Goal: Task Accomplishment & Management: Manage account settings

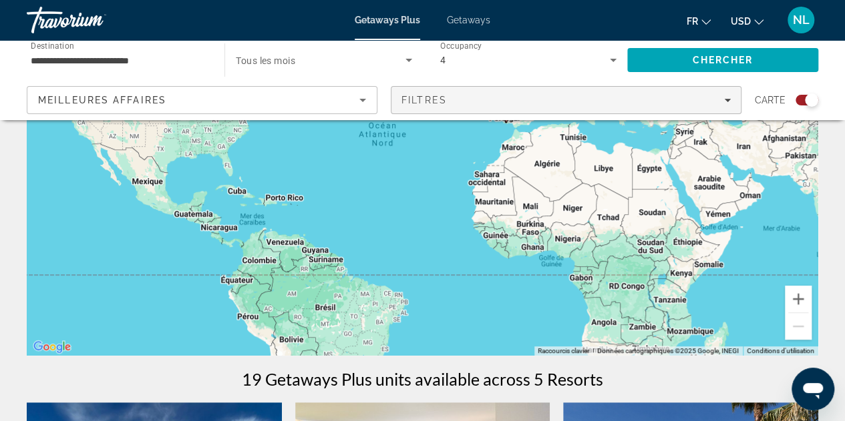
scroll to position [67, 0]
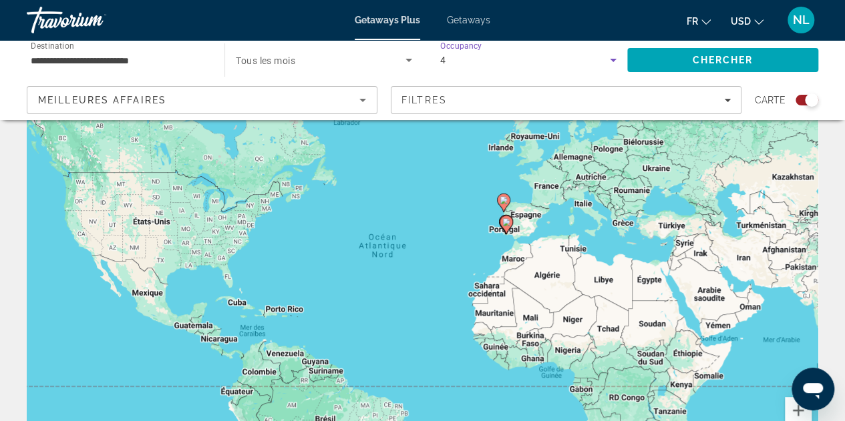
click at [473, 63] on div "4" at bounding box center [525, 60] width 170 height 16
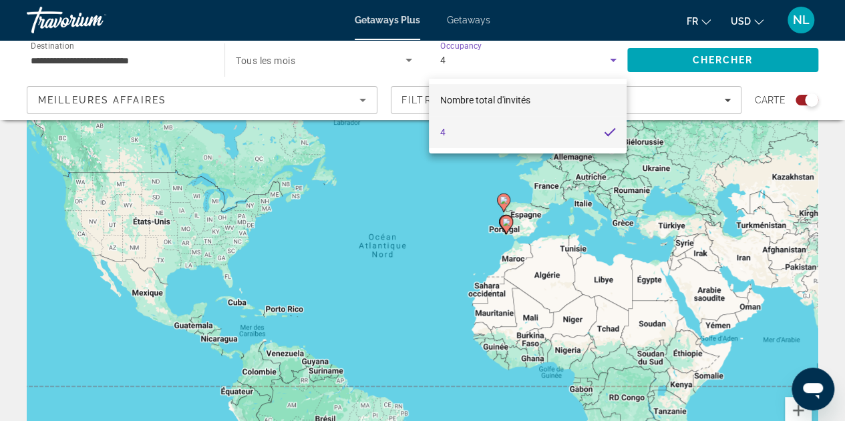
click at [575, 102] on mat-option "Nombre total d'invités" at bounding box center [528, 100] width 198 height 32
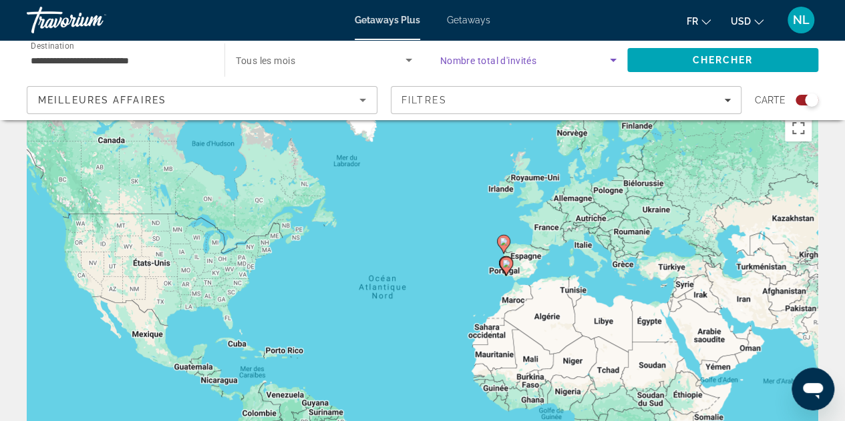
scroll to position [0, 0]
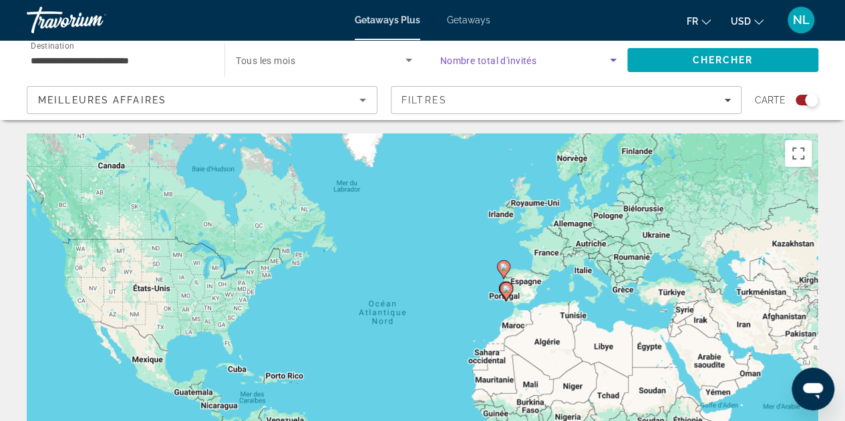
click at [609, 53] on icon "Search widget" at bounding box center [613, 60] width 16 height 16
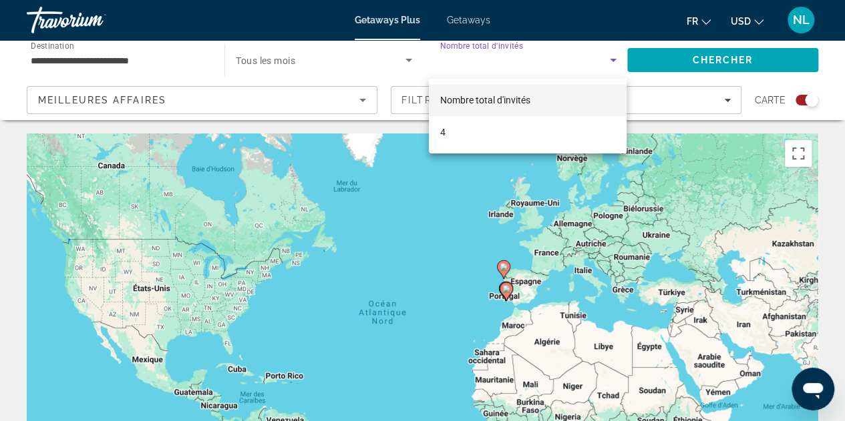
click at [525, 65] on div at bounding box center [422, 210] width 845 height 421
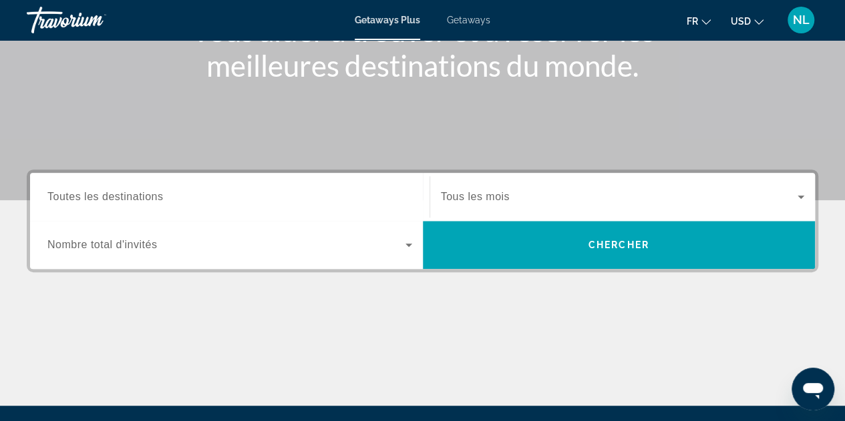
click at [378, 190] on input "Destination Toutes les destinations" at bounding box center [229, 198] width 365 height 16
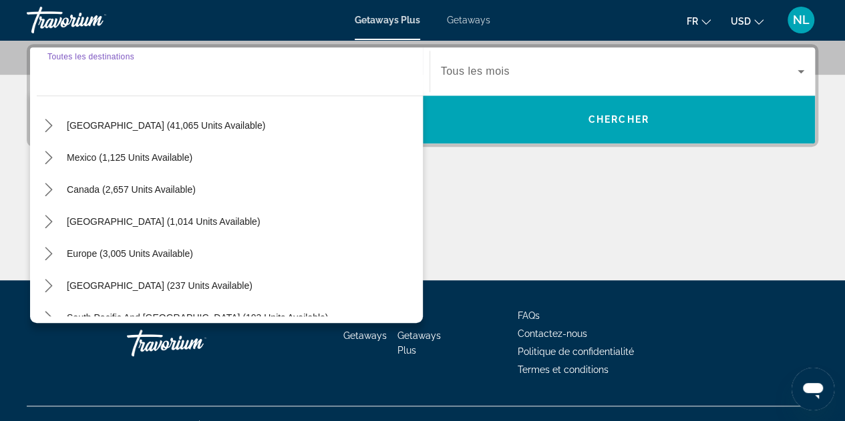
scroll to position [67, 0]
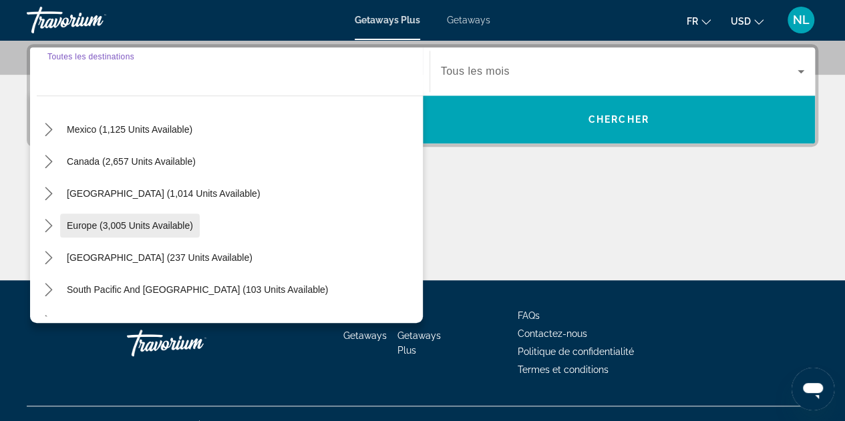
click at [190, 224] on span "Europe (3,005 units available)" at bounding box center [130, 225] width 126 height 11
type input "**********"
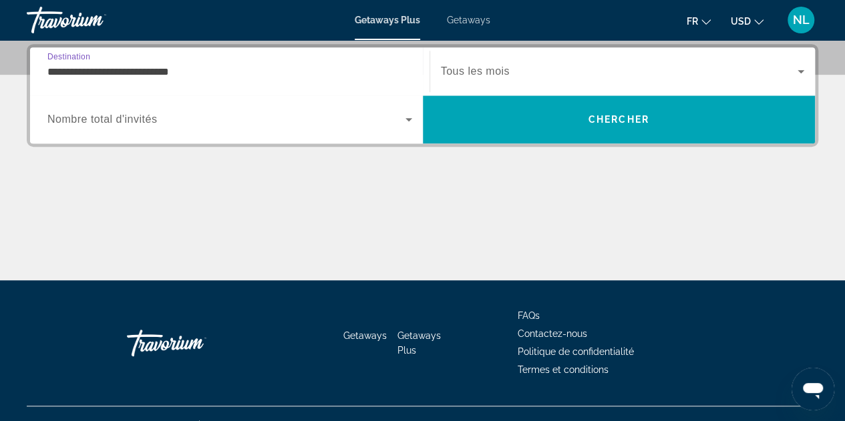
click at [206, 118] on span "Search widget" at bounding box center [226, 120] width 358 height 16
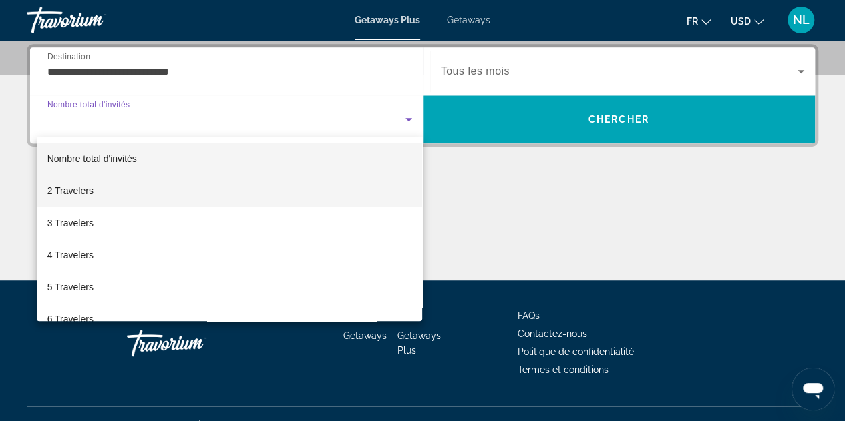
click at [268, 181] on mat-option "2 Travelers" at bounding box center [230, 191] width 386 height 32
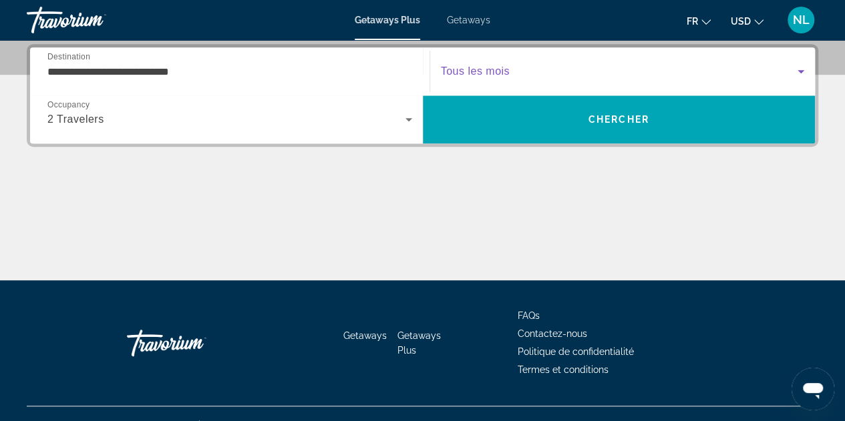
click at [570, 69] on span "Search widget" at bounding box center [619, 71] width 357 height 16
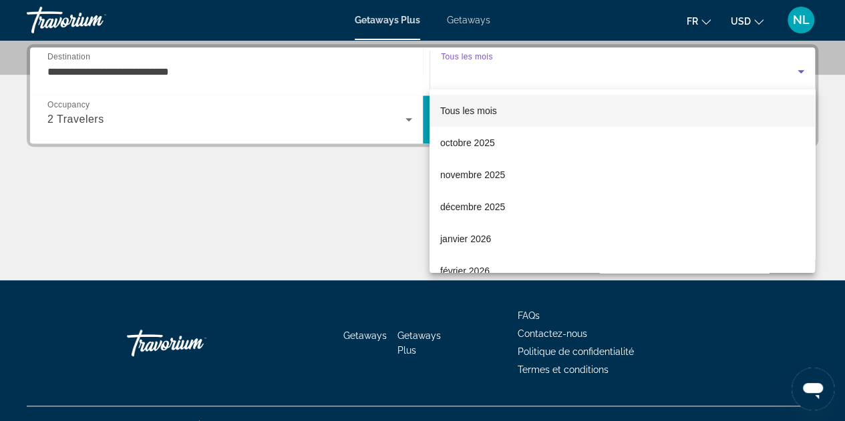
click at [570, 69] on div at bounding box center [422, 210] width 845 height 421
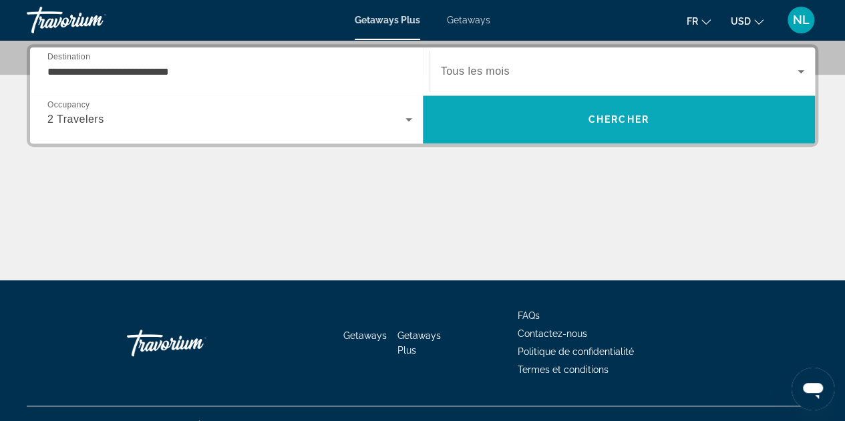
click at [586, 119] on span "Search" at bounding box center [619, 119] width 393 height 32
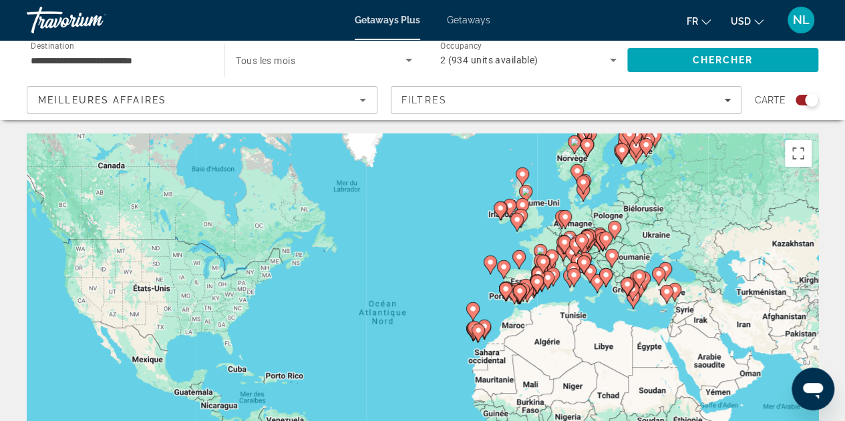
click at [547, 244] on div "Pour activer le glissement avec le clavier, appuyez sur Alt+Entrée. Une fois ce…" at bounding box center [422, 334] width 791 height 401
click at [551, 246] on div "Pour activer le glissement avec le clavier, appuyez sur Alt+Entrée. Une fois ce…" at bounding box center [422, 334] width 791 height 401
click at [551, 256] on image "Main content" at bounding box center [552, 256] width 8 height 8
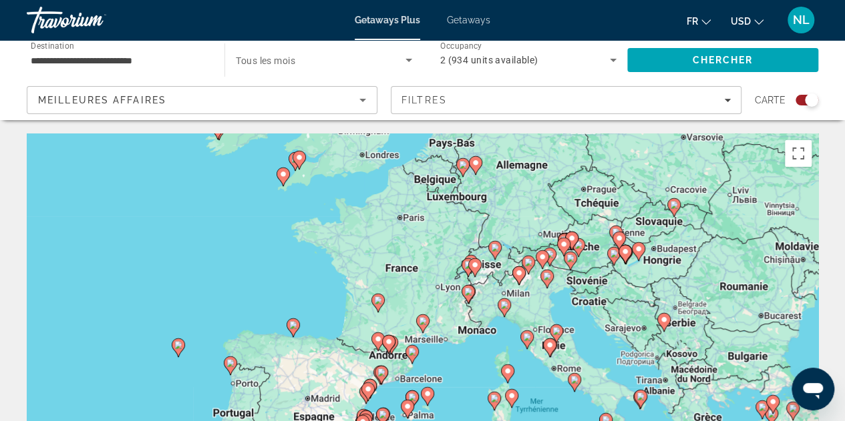
click at [379, 305] on icon "Main content" at bounding box center [377, 302] width 12 height 17
type input "**********"
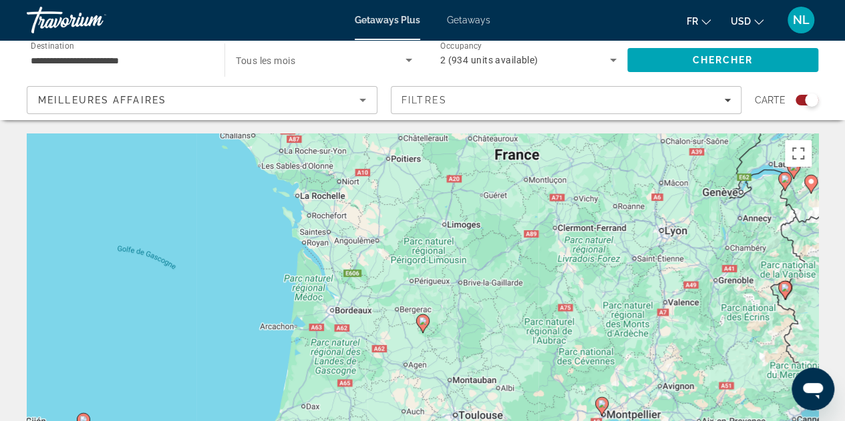
click at [421, 322] on image "Main content" at bounding box center [423, 321] width 8 height 8
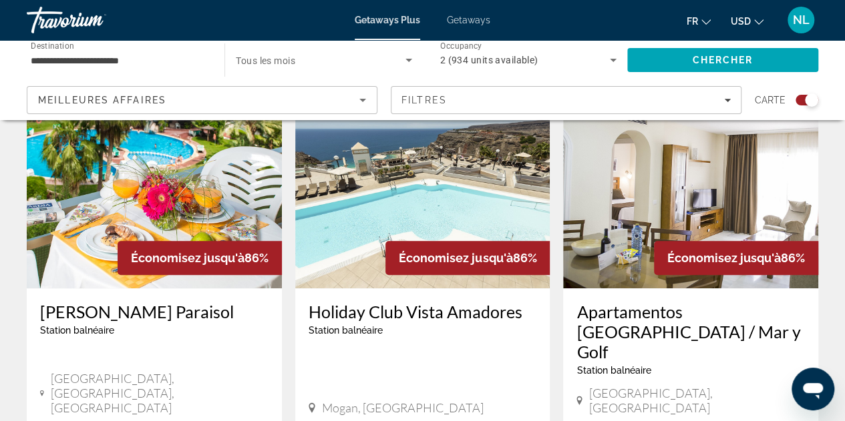
scroll to position [534, 0]
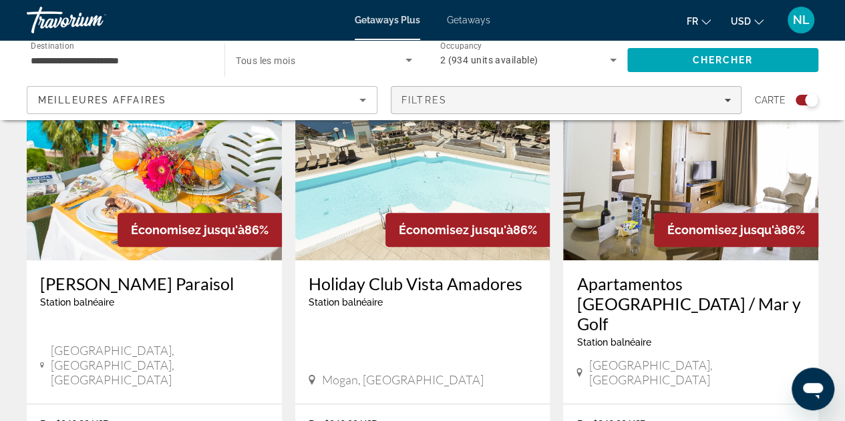
click at [487, 89] on span "Filters" at bounding box center [565, 100] width 349 height 32
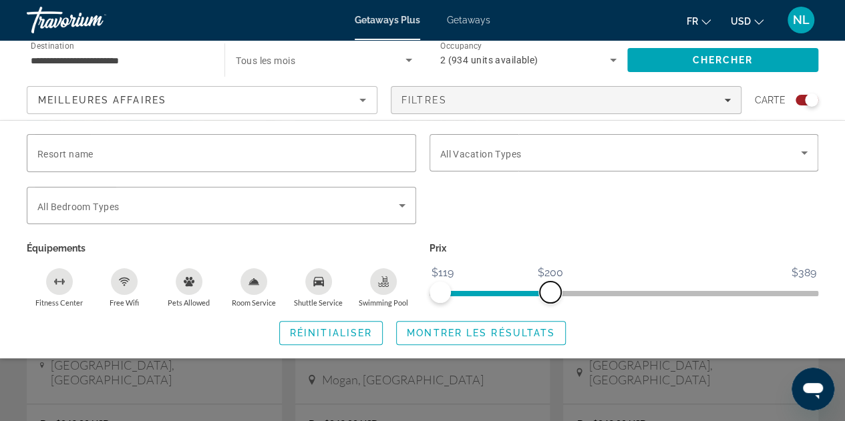
drag, startPoint x: 813, startPoint y: 290, endPoint x: 550, endPoint y: 313, distance: 264.0
click at [550, 313] on div "Resort name Vacation Types All Vacation Types Bedroom Types All Bedroom Types É…" at bounding box center [422, 239] width 845 height 211
click at [459, 341] on span "Search widget" at bounding box center [481, 333] width 168 height 32
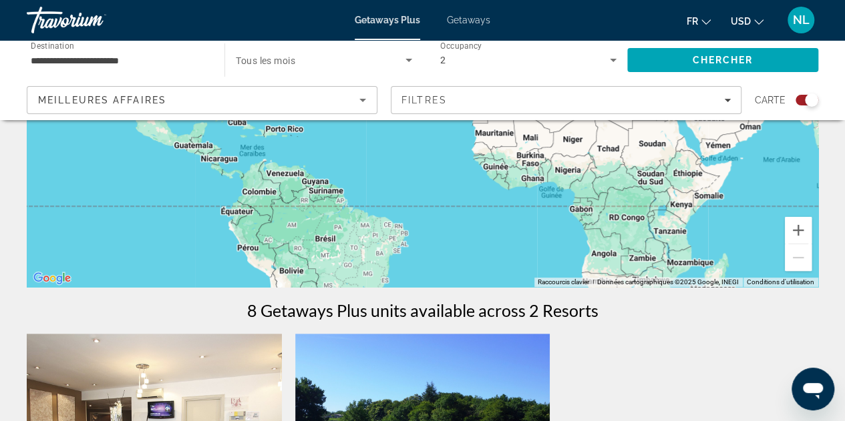
scroll to position [200, 0]
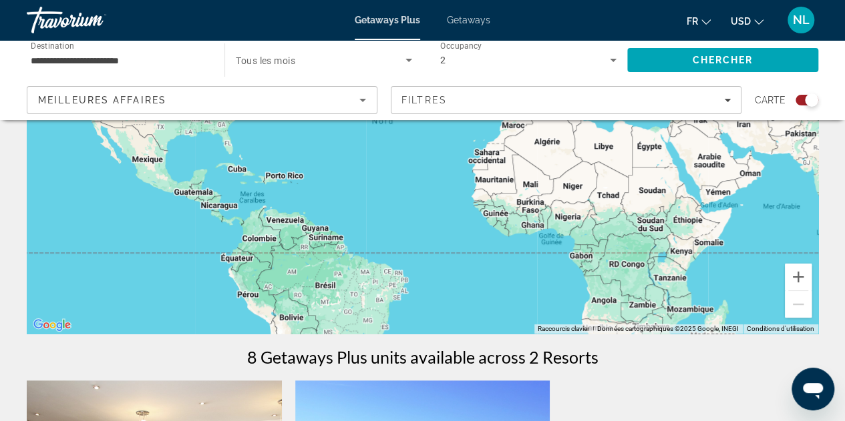
click at [191, 67] on input "**********" at bounding box center [119, 61] width 176 height 16
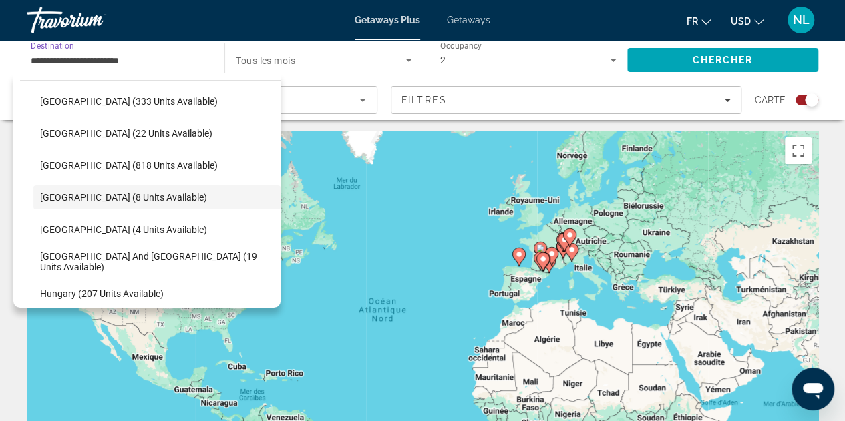
scroll to position [0, 0]
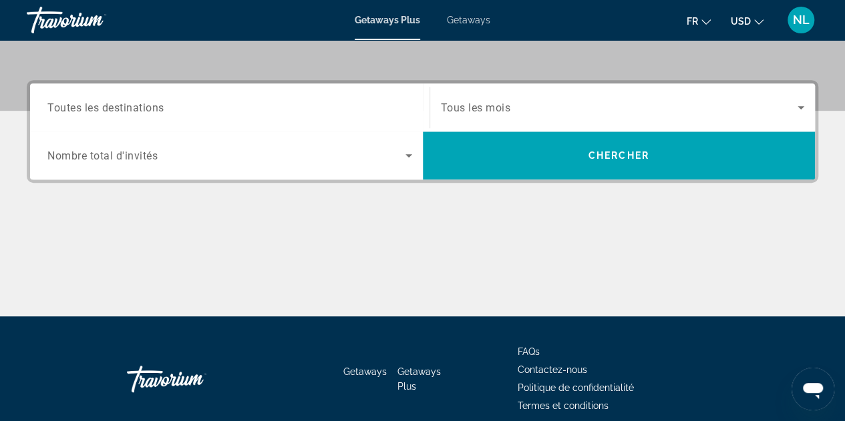
scroll to position [334, 0]
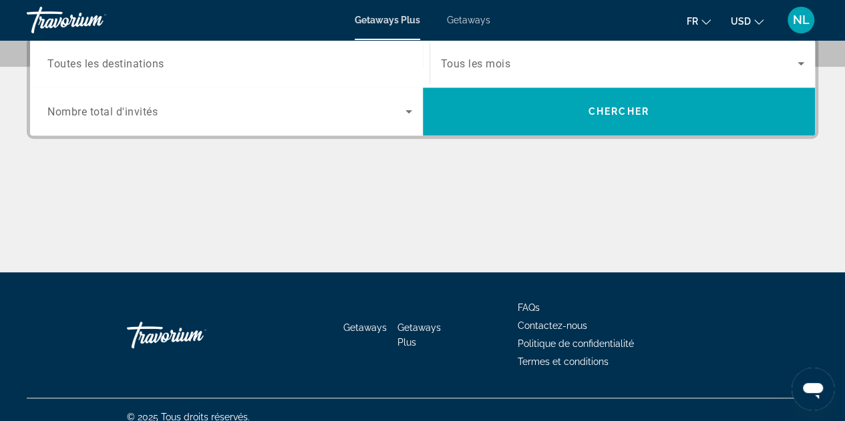
click at [343, 109] on span "Search widget" at bounding box center [226, 111] width 358 height 16
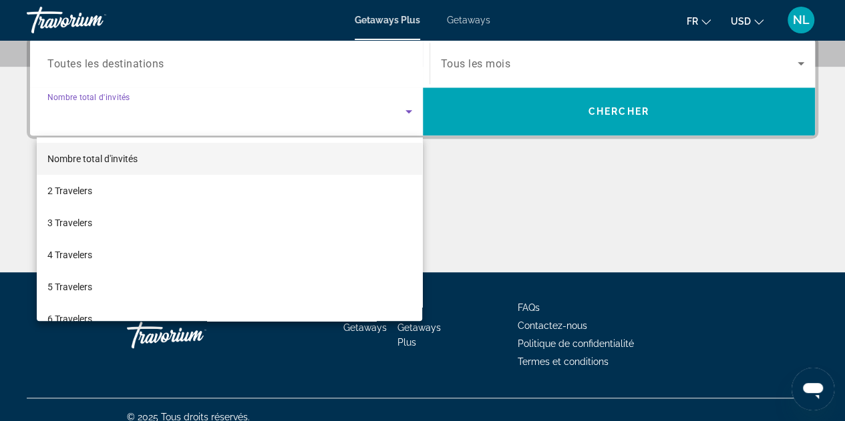
scroll to position [326, 0]
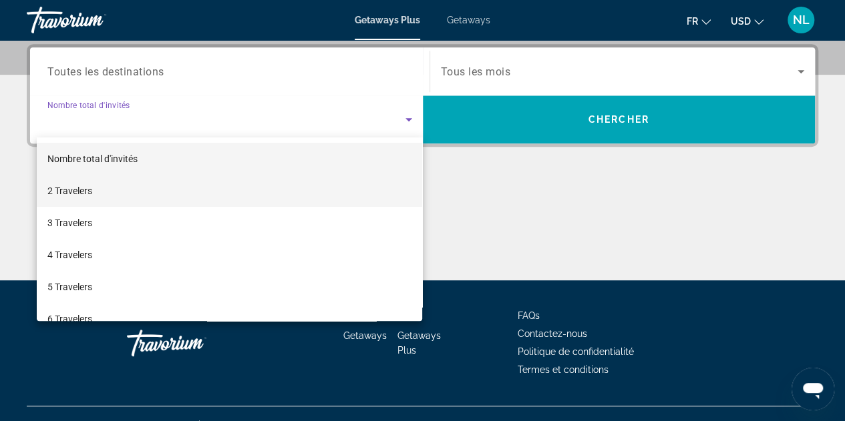
click at [317, 192] on mat-option "2 Travelers" at bounding box center [230, 191] width 386 height 32
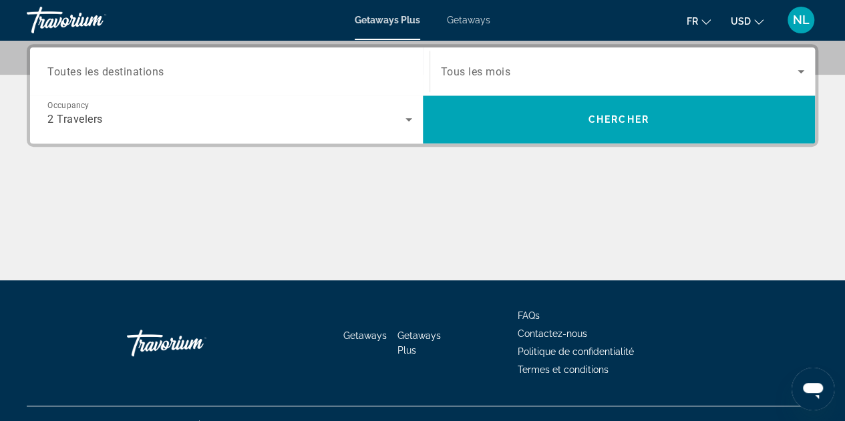
click at [334, 62] on div "Search widget" at bounding box center [229, 72] width 365 height 38
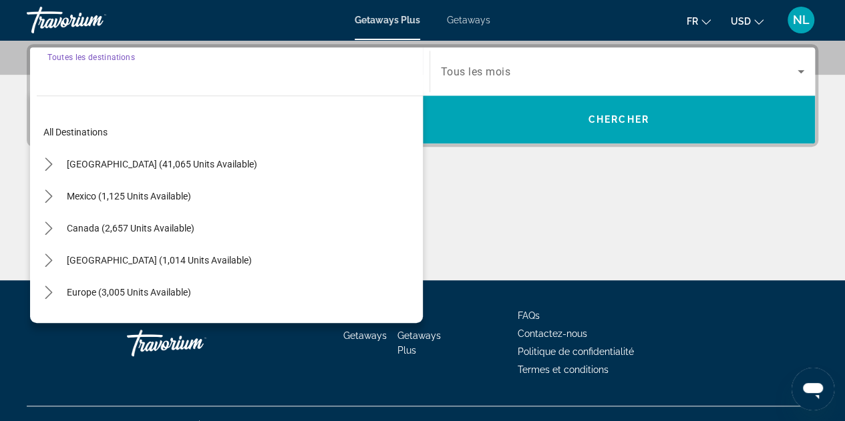
click at [334, 83] on div "Search widget" at bounding box center [229, 72] width 365 height 38
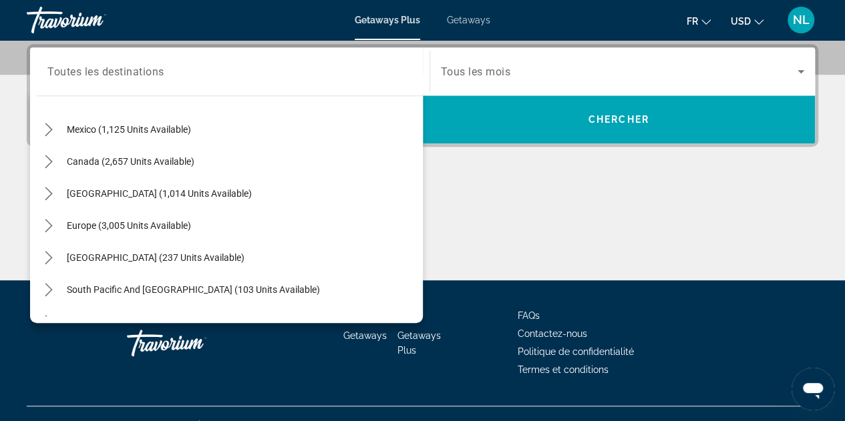
click at [276, 216] on div "Europe (3,005 units available)" at bounding box center [230, 226] width 386 height 32
click at [174, 227] on span "Europe (3,005 units available)" at bounding box center [129, 225] width 124 height 11
type input "**********"
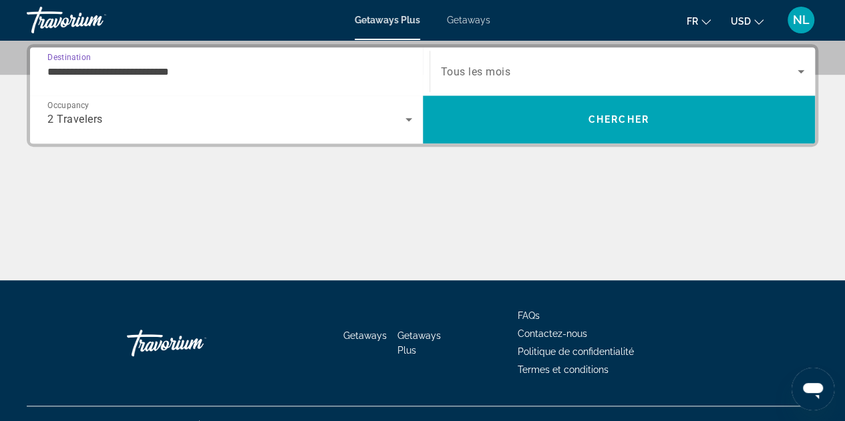
click at [506, 77] on span "Search widget" at bounding box center [619, 71] width 357 height 16
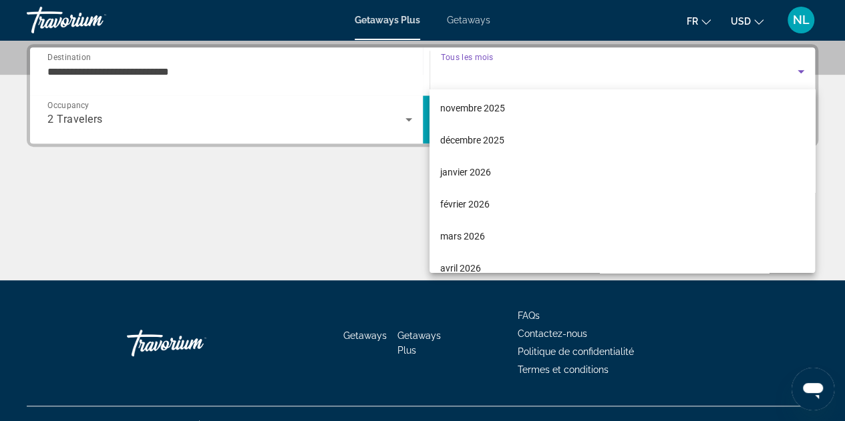
scroll to position [0, 0]
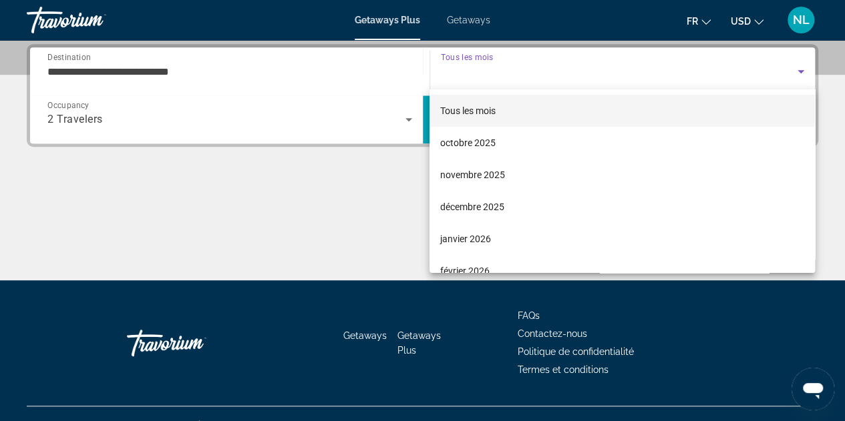
click at [315, 196] on div at bounding box center [422, 210] width 845 height 421
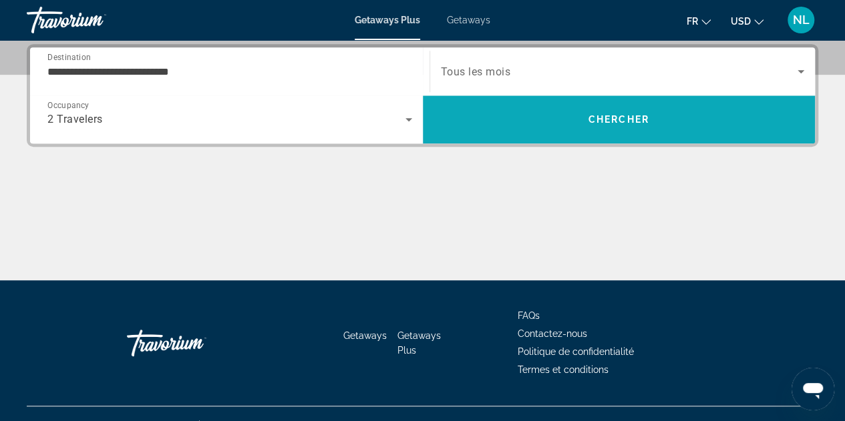
click at [527, 134] on span "Search" at bounding box center [619, 119] width 393 height 32
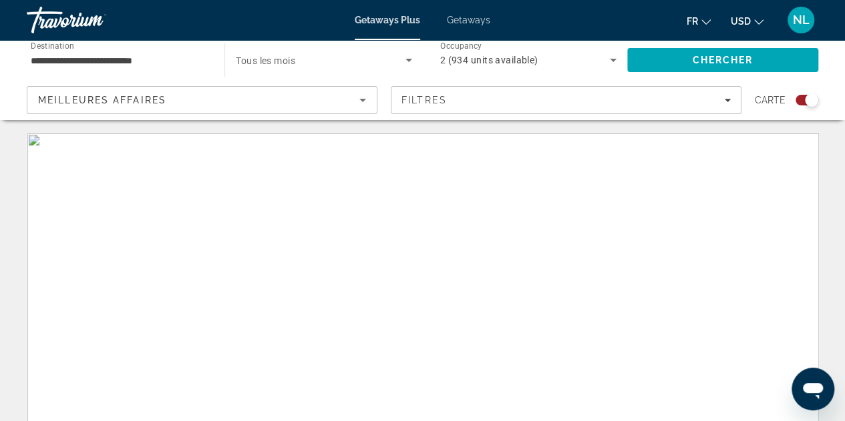
click at [725, 90] on span "Filters" at bounding box center [565, 100] width 349 height 32
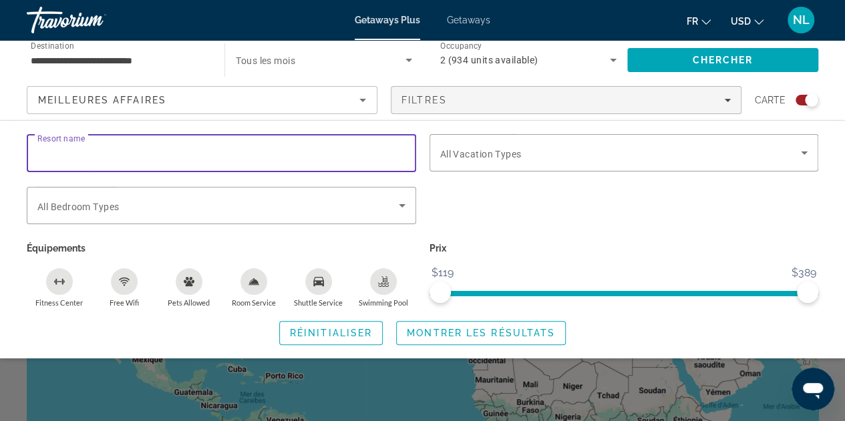
click at [287, 160] on input "Resort name" at bounding box center [221, 154] width 368 height 16
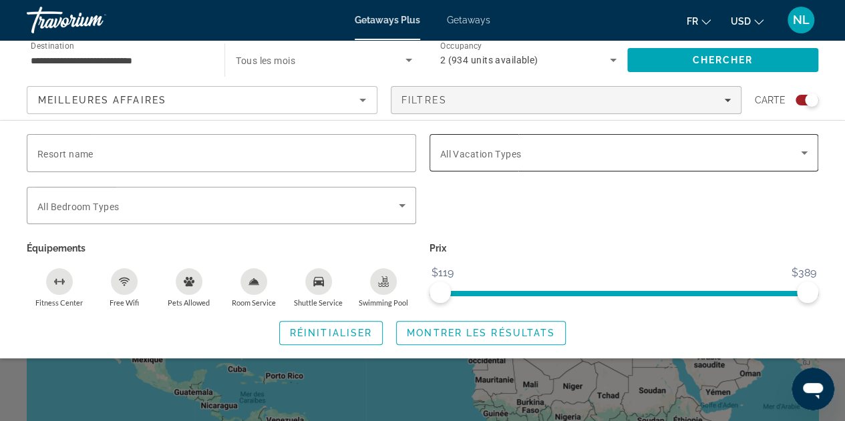
click at [525, 162] on div "Search widget" at bounding box center [624, 152] width 368 height 37
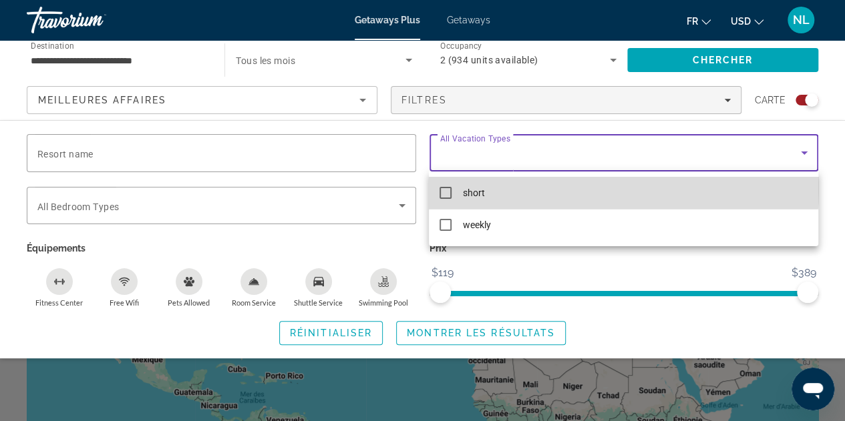
click at [526, 188] on mat-option "short" at bounding box center [623, 193] width 389 height 32
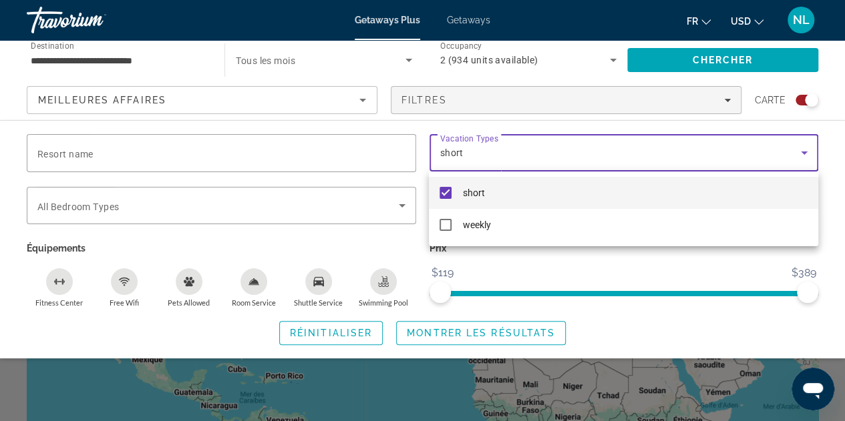
click at [652, 273] on div at bounding box center [422, 210] width 845 height 421
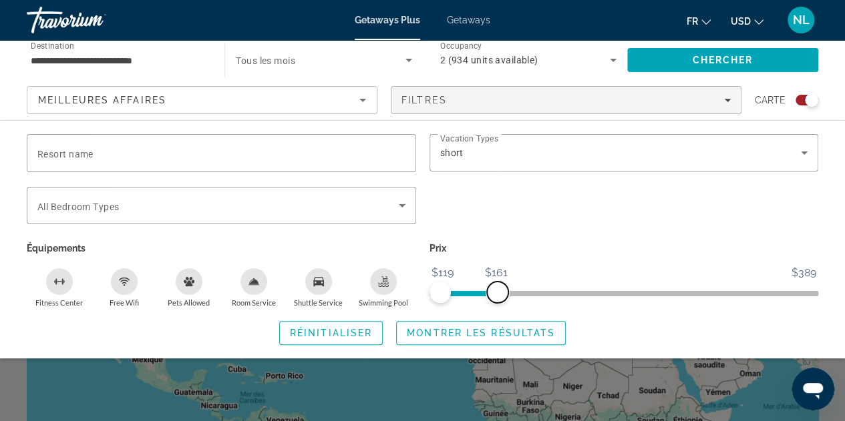
drag, startPoint x: 809, startPoint y: 296, endPoint x: 496, endPoint y: 295, distance: 312.5
click at [496, 295] on span "ngx-slider-max" at bounding box center [497, 292] width 21 height 21
drag, startPoint x: 494, startPoint y: 292, endPoint x: 521, endPoint y: 289, distance: 26.8
click at [521, 289] on span "ngx-slider-max" at bounding box center [521, 292] width 21 height 21
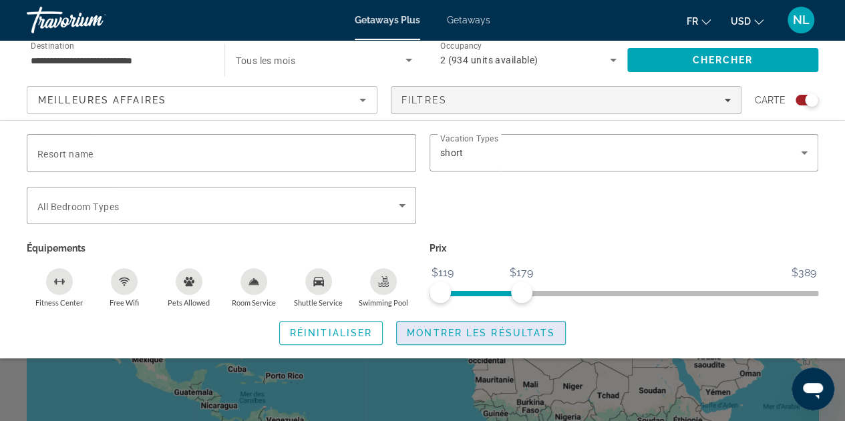
click at [472, 333] on span "Montrer les résultats" at bounding box center [481, 333] width 148 height 11
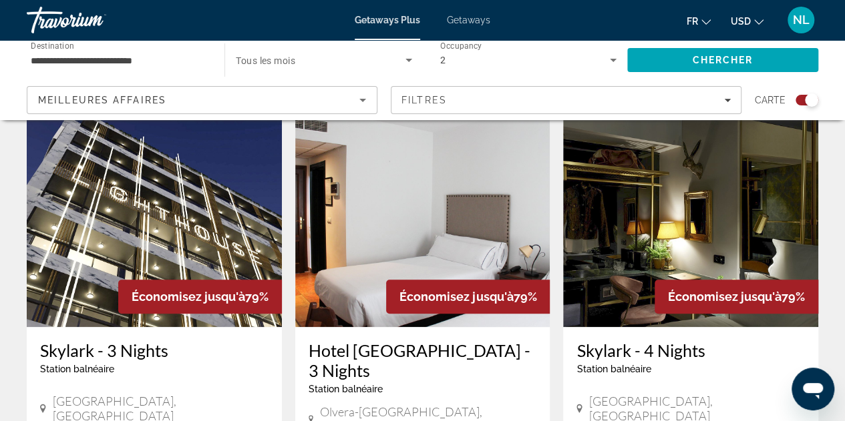
scroll to position [534, 0]
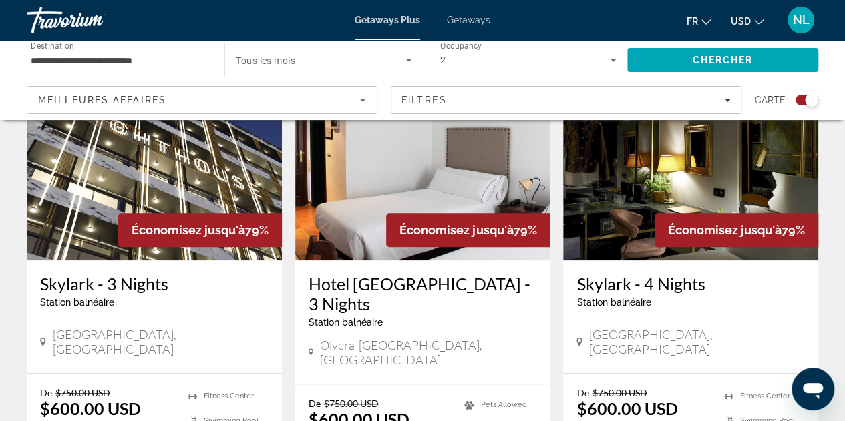
click at [160, 180] on img "Main content" at bounding box center [154, 154] width 255 height 214
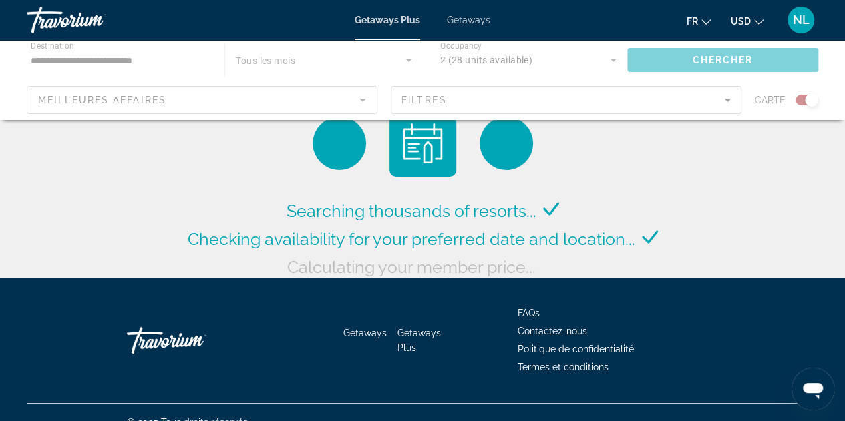
click at [75, 18] on div "Travorium" at bounding box center [94, 20] width 134 height 35
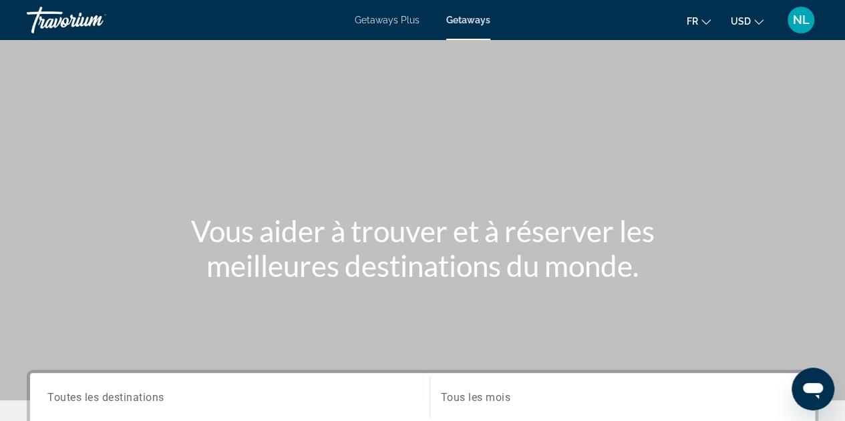
click at [85, 26] on div "Travorium" at bounding box center [94, 20] width 134 height 35
click at [85, 13] on div "Travorium" at bounding box center [94, 20] width 134 height 35
click at [59, 19] on div "Travorium" at bounding box center [94, 20] width 134 height 35
click at [374, 21] on span "Getaways Plus" at bounding box center [387, 20] width 65 height 11
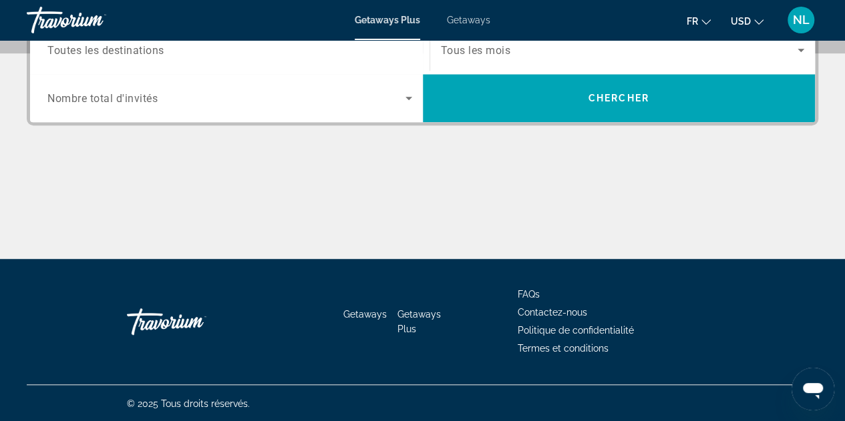
scroll to position [13, 0]
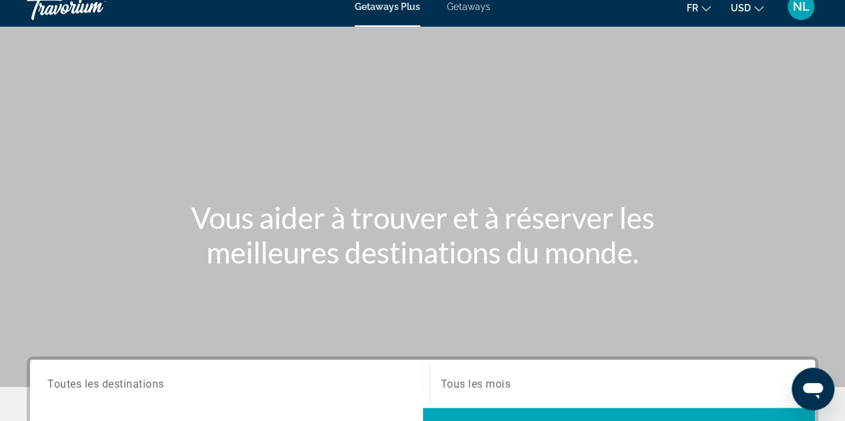
click at [797, 6] on span "NL" at bounding box center [801, 6] width 17 height 13
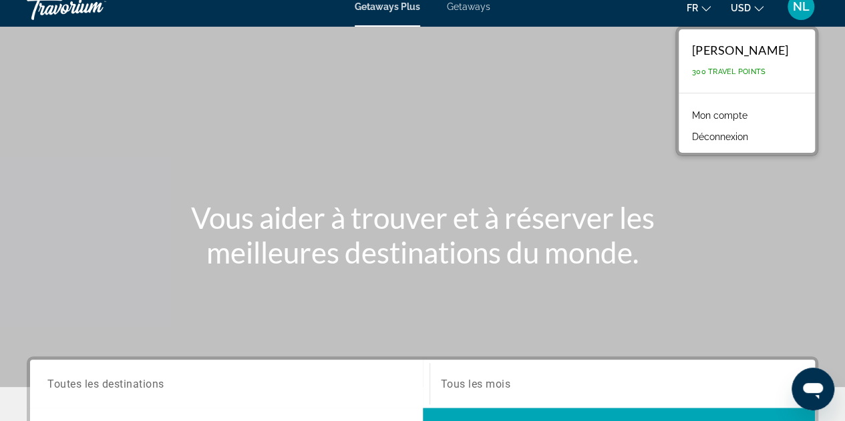
click at [745, 117] on link "Mon compte" at bounding box center [719, 115] width 69 height 17
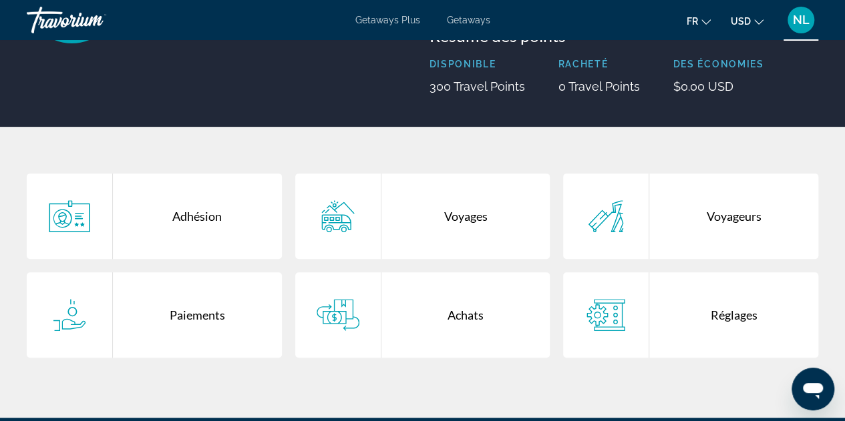
scroll to position [200, 0]
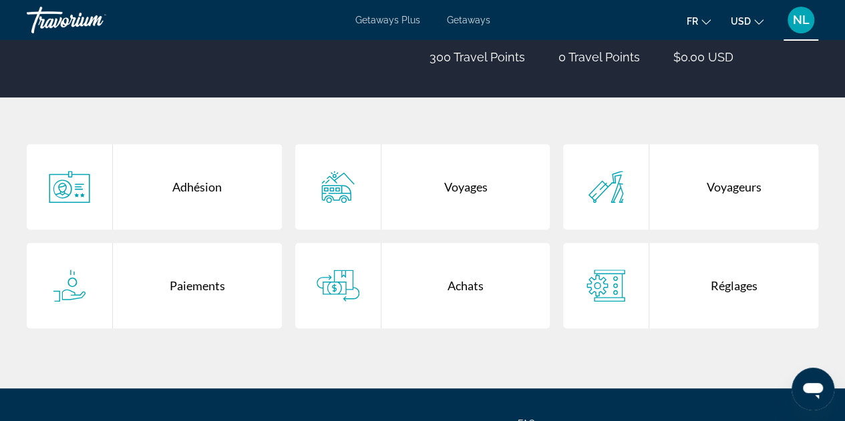
click at [173, 194] on div "Adhésion" at bounding box center [197, 186] width 169 height 85
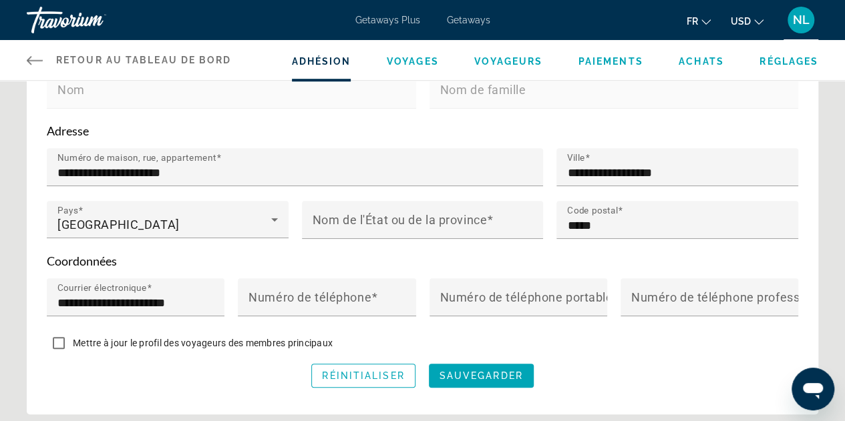
scroll to position [467, 0]
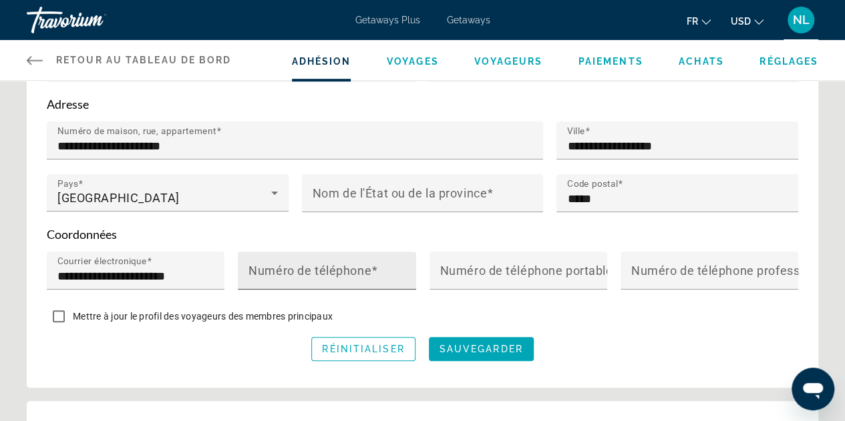
click at [357, 274] on mat-label "Numéro de téléphone" at bounding box center [309, 271] width 123 height 14
click at [357, 274] on input "Numéro de téléphone" at bounding box center [330, 276] width 164 height 16
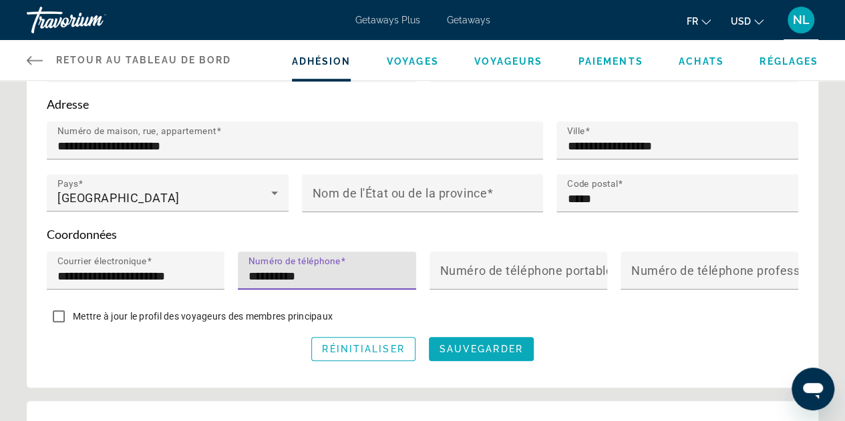
type input "**********"
click at [469, 351] on span "sauvegarder" at bounding box center [480, 349] width 83 height 11
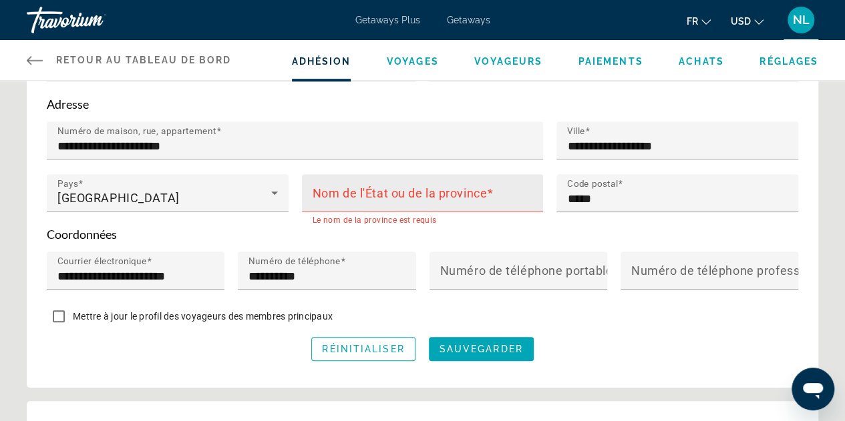
click at [442, 196] on mat-label "Nom de l'État ou de la province" at bounding box center [400, 193] width 174 height 14
click at [442, 196] on input "Nom de l'État ou de la province" at bounding box center [427, 199] width 228 height 16
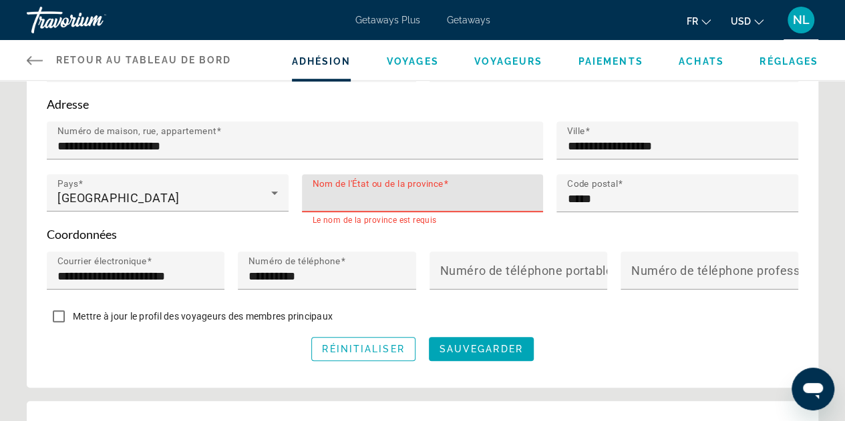
type input "*"
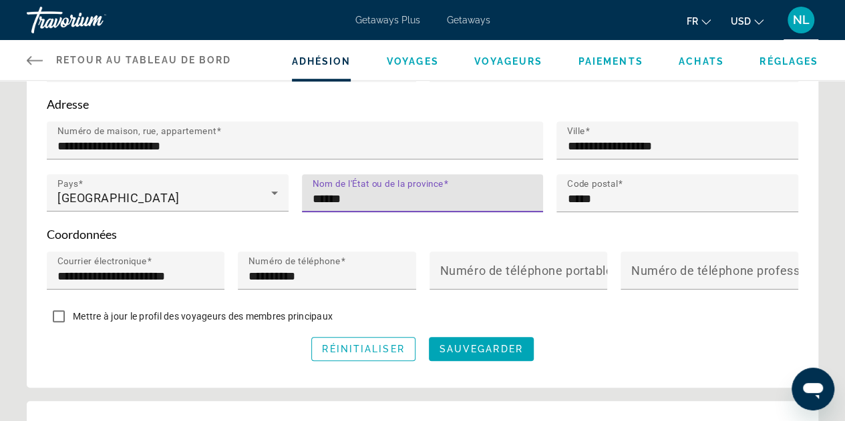
type input "******"
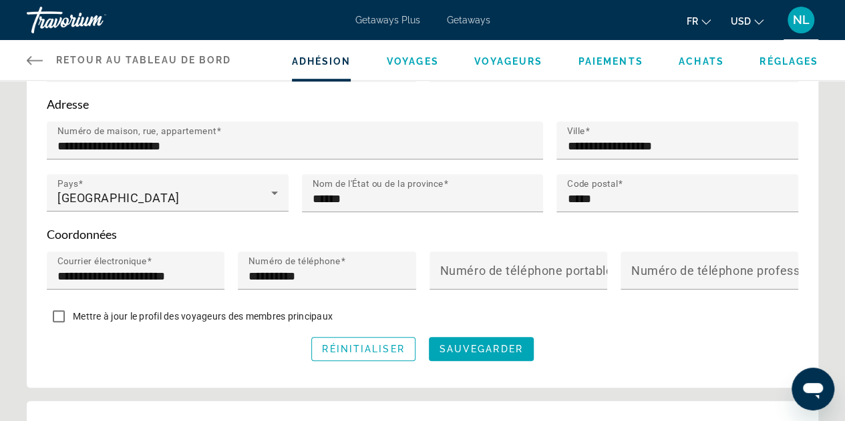
click at [493, 218] on div "Main content" at bounding box center [423, 219] width 242 height 15
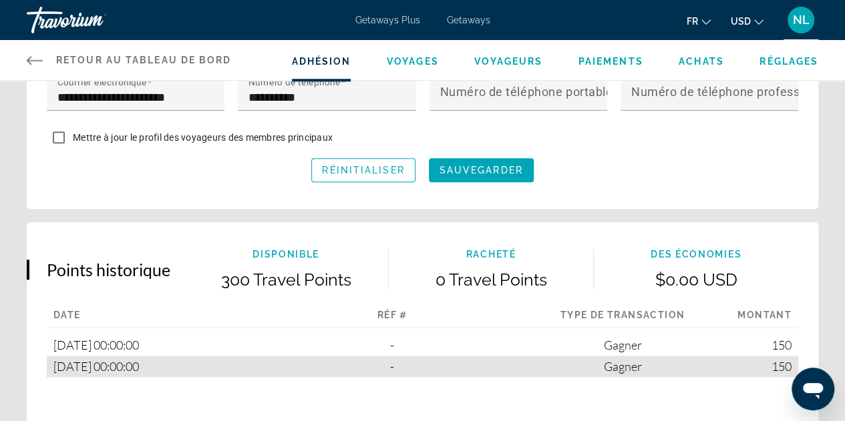
scroll to position [668, 0]
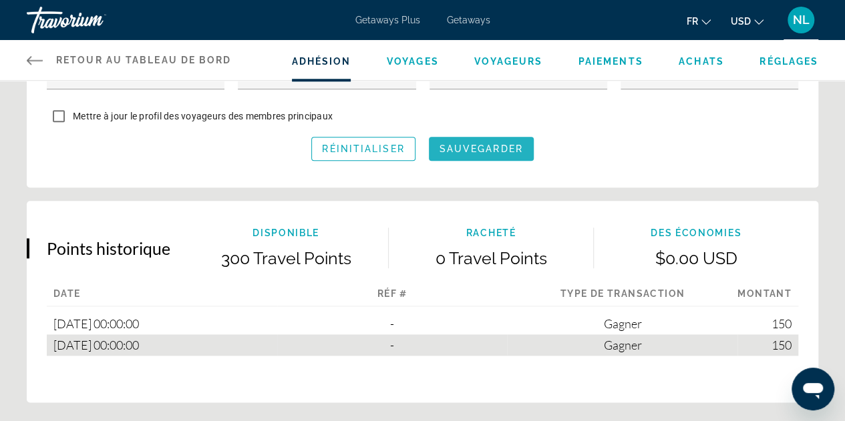
click at [479, 150] on span "sauvegarder" at bounding box center [480, 149] width 83 height 11
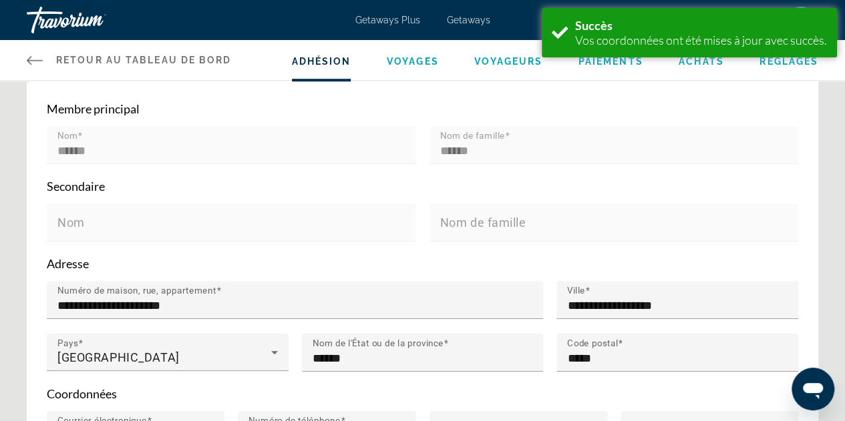
scroll to position [306, 0]
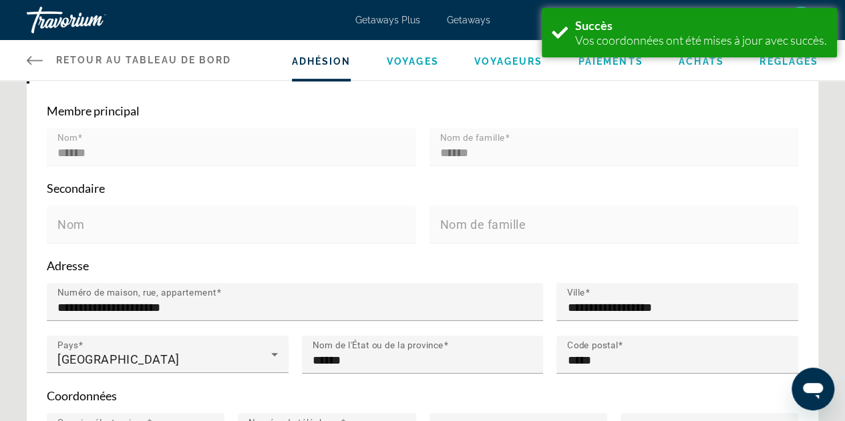
click at [45, 59] on link "Retour au tableau de bord Tableau de bord" at bounding box center [129, 60] width 205 height 40
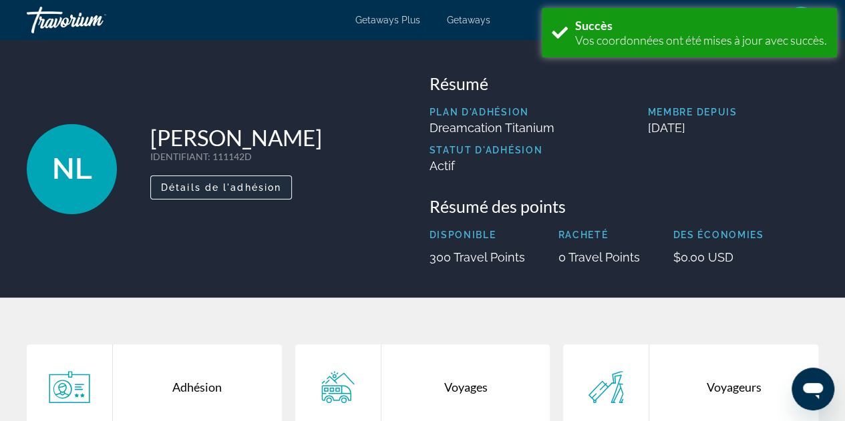
click at [228, 188] on span "Détails de l'adhésion" at bounding box center [221, 187] width 120 height 11
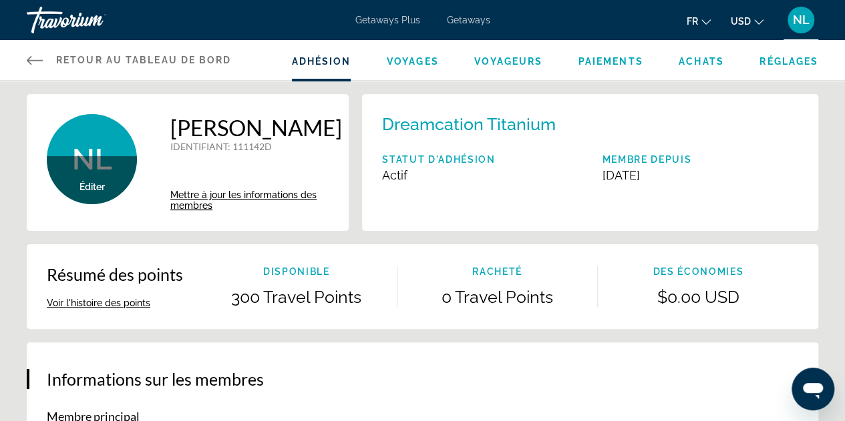
click at [423, 59] on span "Voyages" at bounding box center [413, 61] width 52 height 11
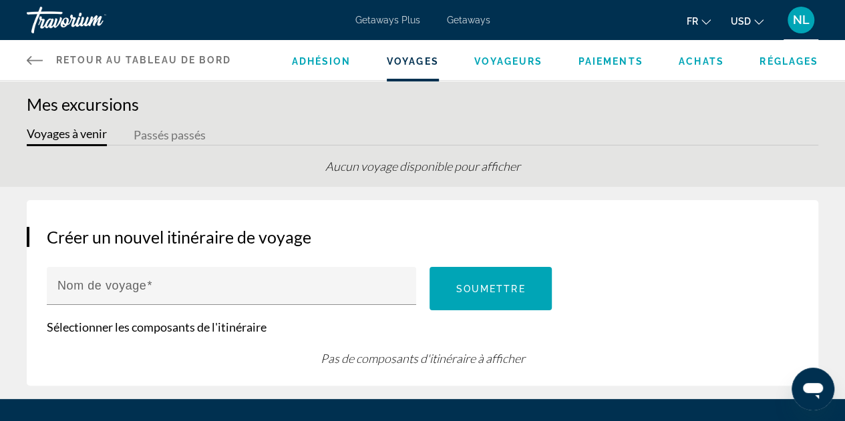
click at [67, 61] on span "Retour au tableau de bord" at bounding box center [144, 60] width 176 height 11
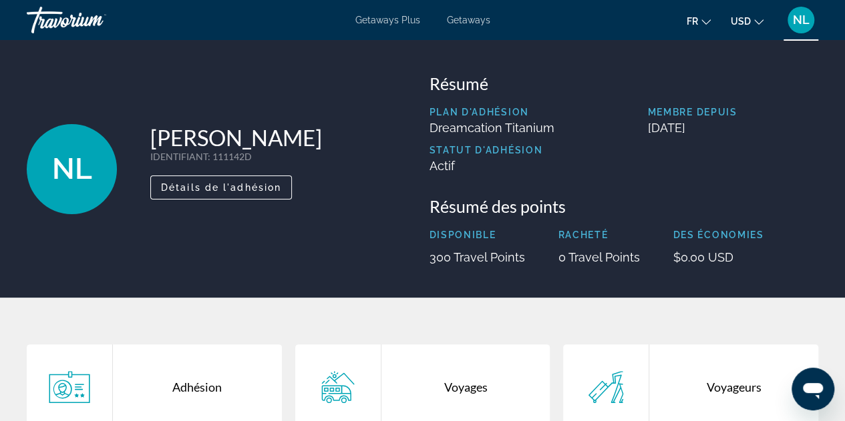
click at [67, 27] on div "Travorium" at bounding box center [94, 20] width 134 height 35
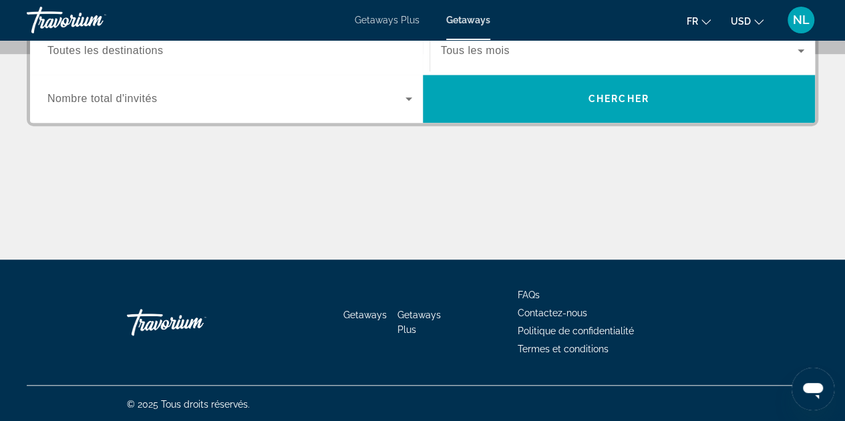
scroll to position [347, 0]
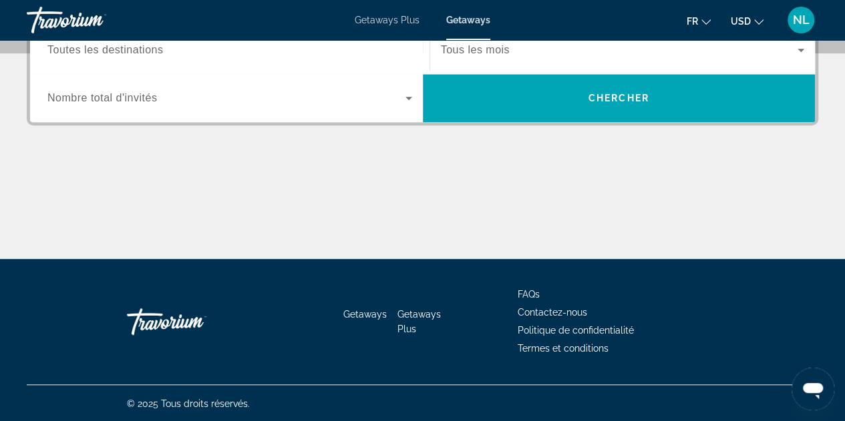
click at [163, 326] on div "Go Home" at bounding box center [194, 322] width 134 height 40
